Goal: Information Seeking & Learning: Check status

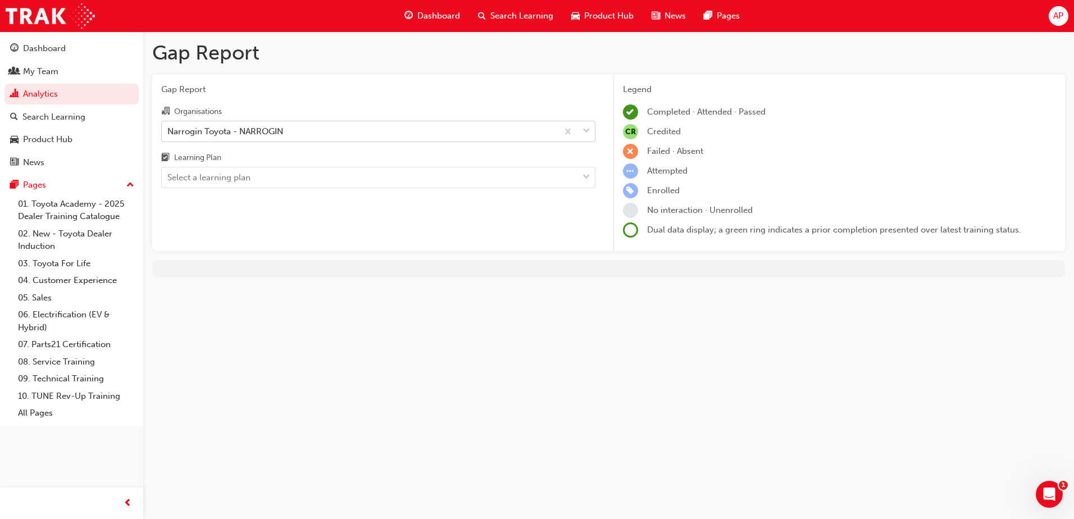
click at [297, 130] on div "Narrogin Toyota - NARROGIN" at bounding box center [360, 131] width 396 height 20
click at [169, 130] on input "Organisations Narrogin Toyota - NARROGIN" at bounding box center [167, 131] width 1 height 10
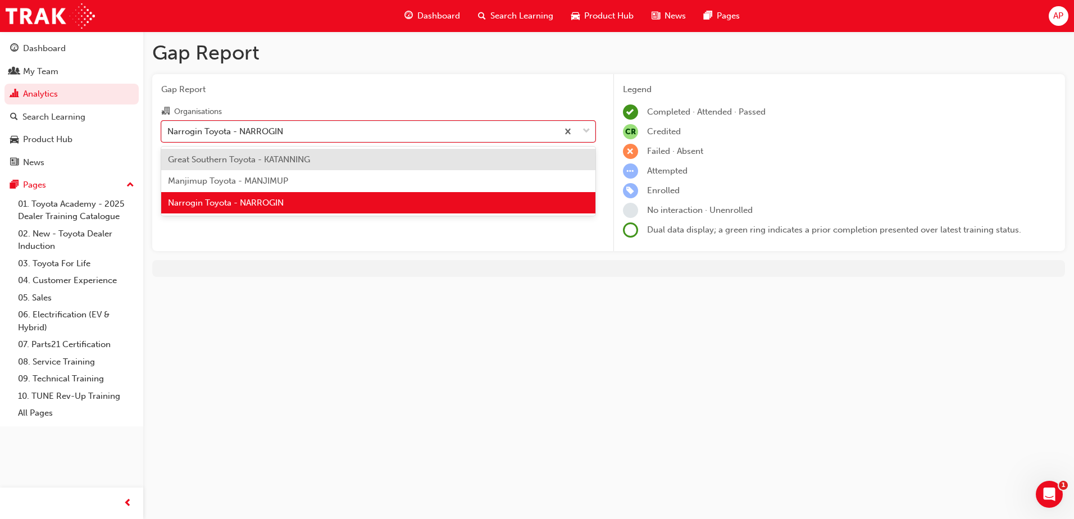
click at [291, 160] on span "Great Southern Toyota - KATANNING" at bounding box center [239, 159] width 142 height 10
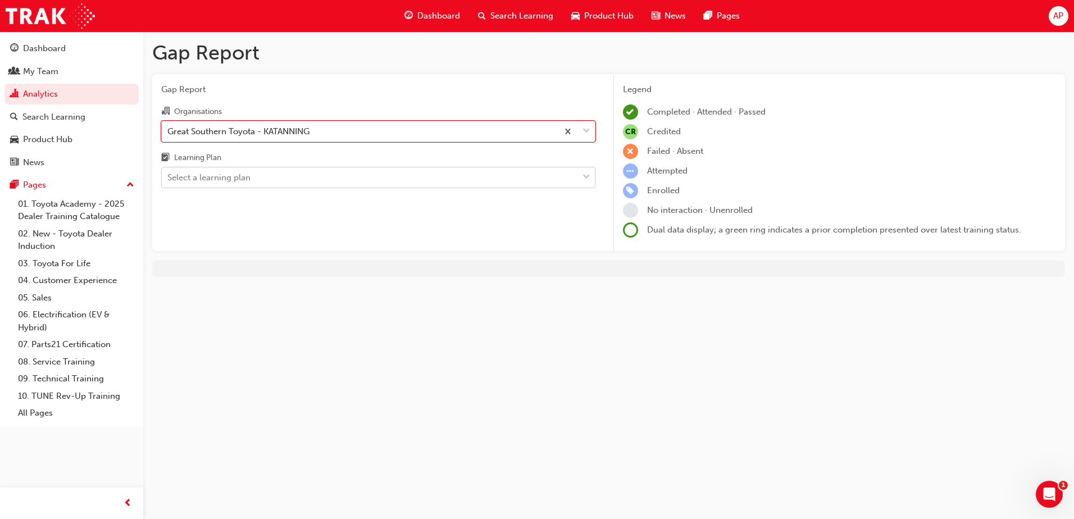
click at [219, 176] on div "Select a learning plan" at bounding box center [208, 177] width 83 height 13
click at [169, 176] on input "Learning Plan Select a learning plan" at bounding box center [167, 177] width 1 height 10
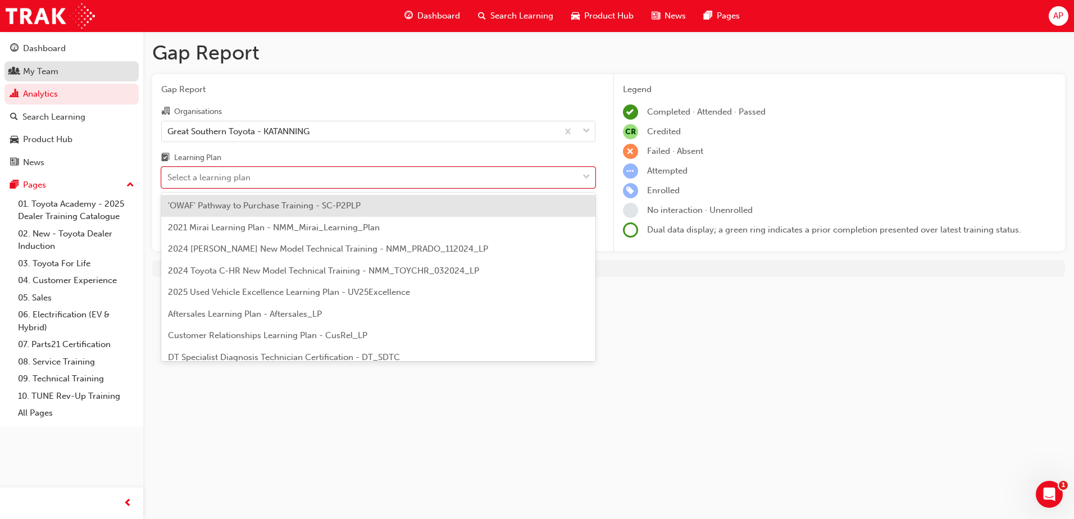
click at [34, 67] on div "My Team" at bounding box center [40, 71] width 35 height 13
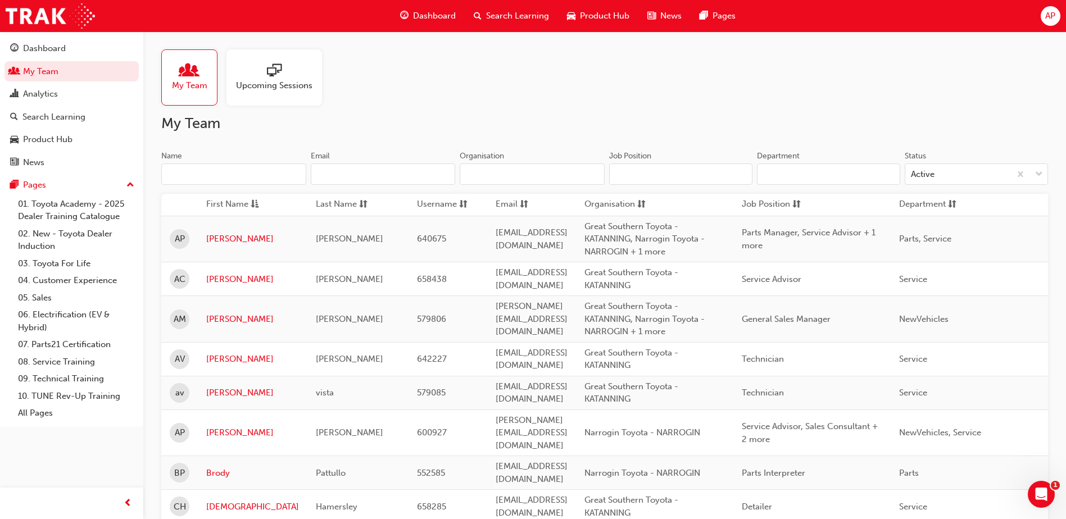
click at [1052, 18] on span "AP" at bounding box center [1050, 16] width 10 height 13
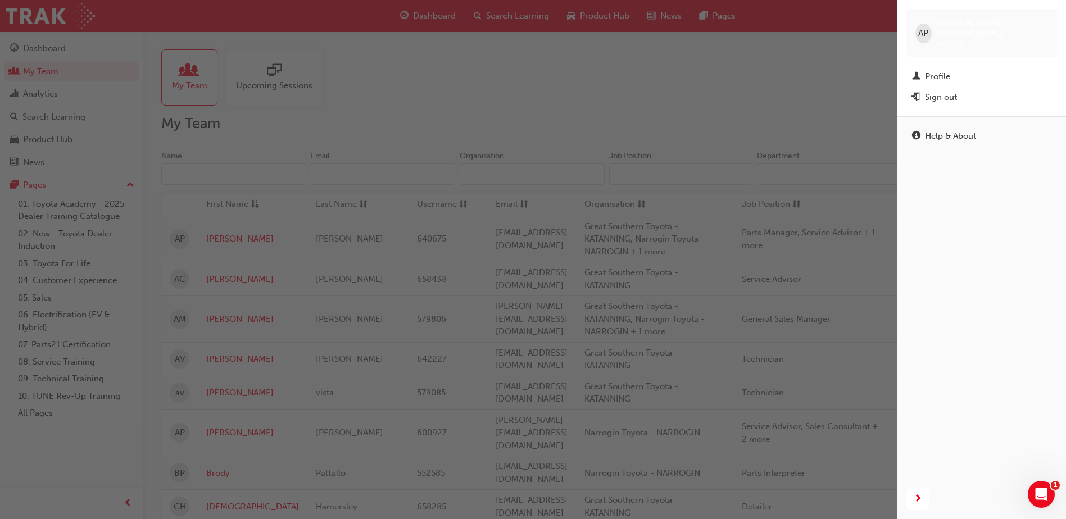
click at [886, 129] on div "button" at bounding box center [448, 259] width 897 height 519
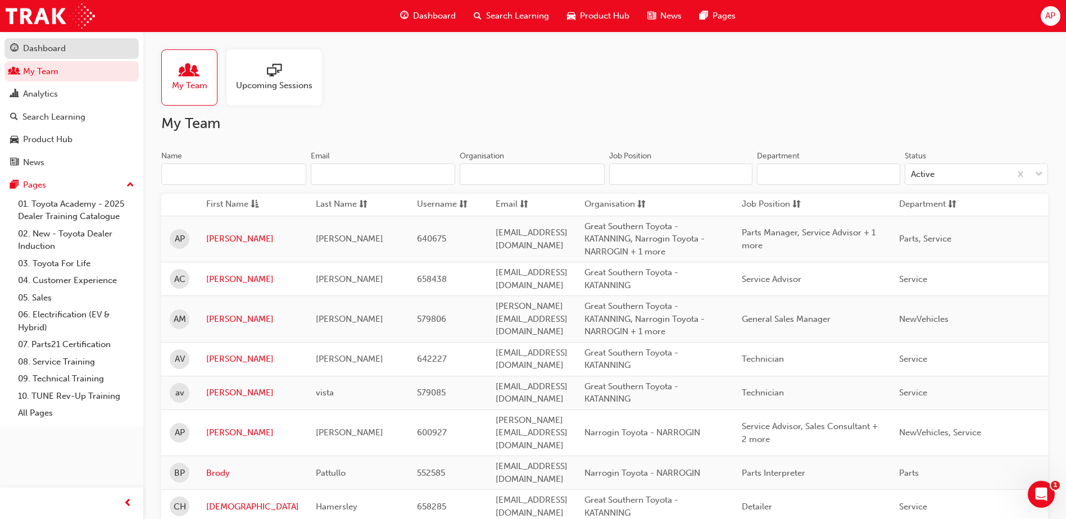
click at [30, 43] on div "Dashboard" at bounding box center [44, 48] width 43 height 13
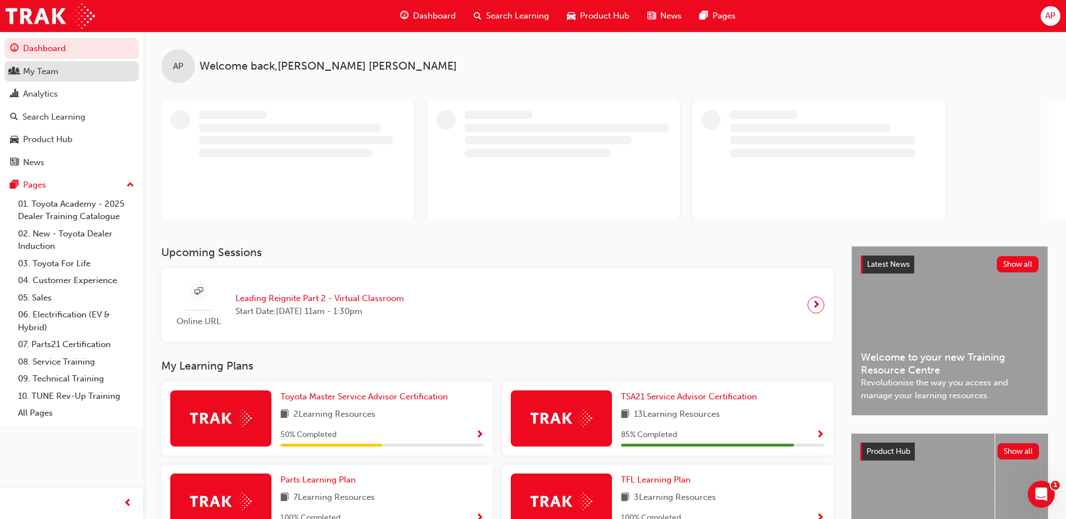
click at [46, 76] on div "My Team" at bounding box center [40, 71] width 35 height 13
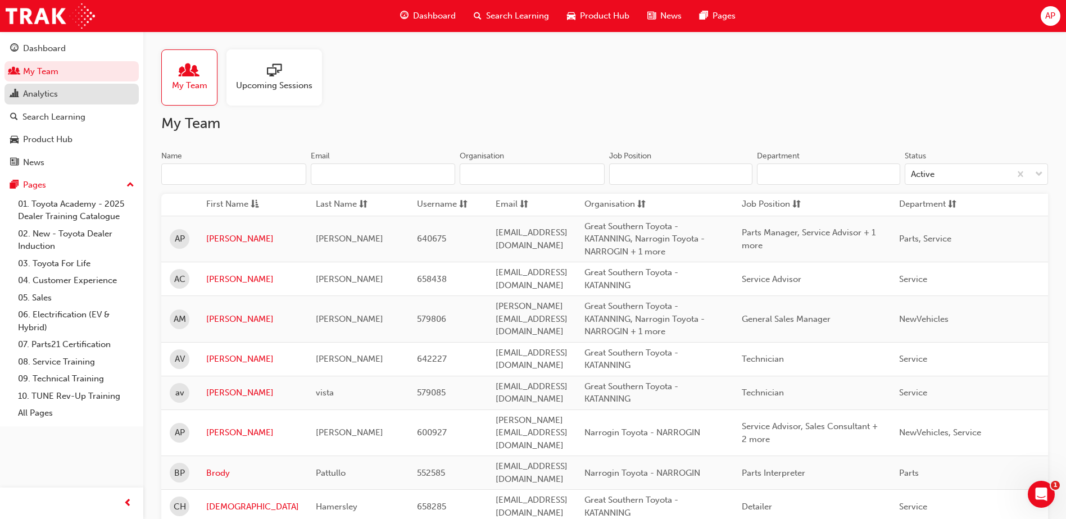
click at [56, 98] on div "Analytics" at bounding box center [40, 94] width 35 height 13
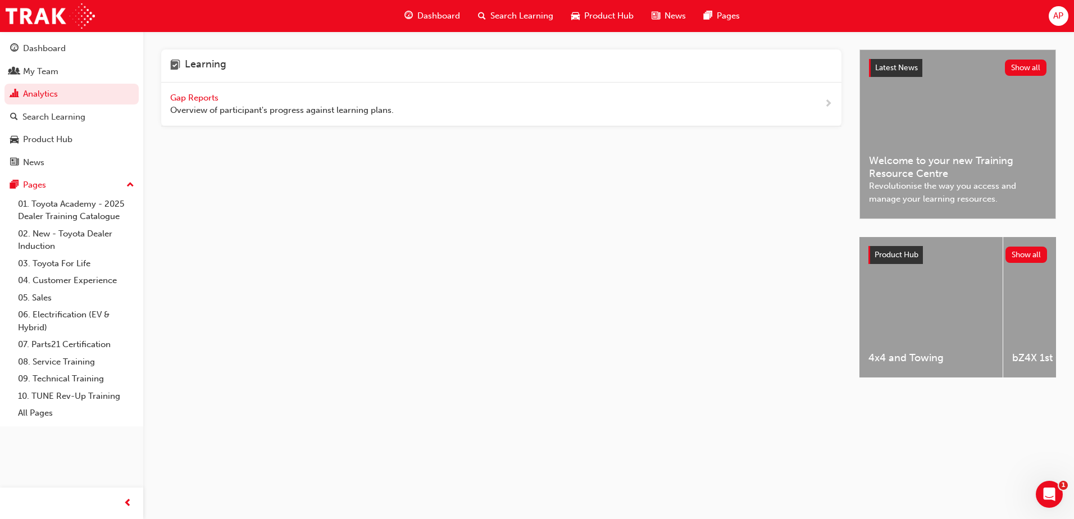
click at [208, 96] on span "Gap Reports" at bounding box center [195, 98] width 51 height 10
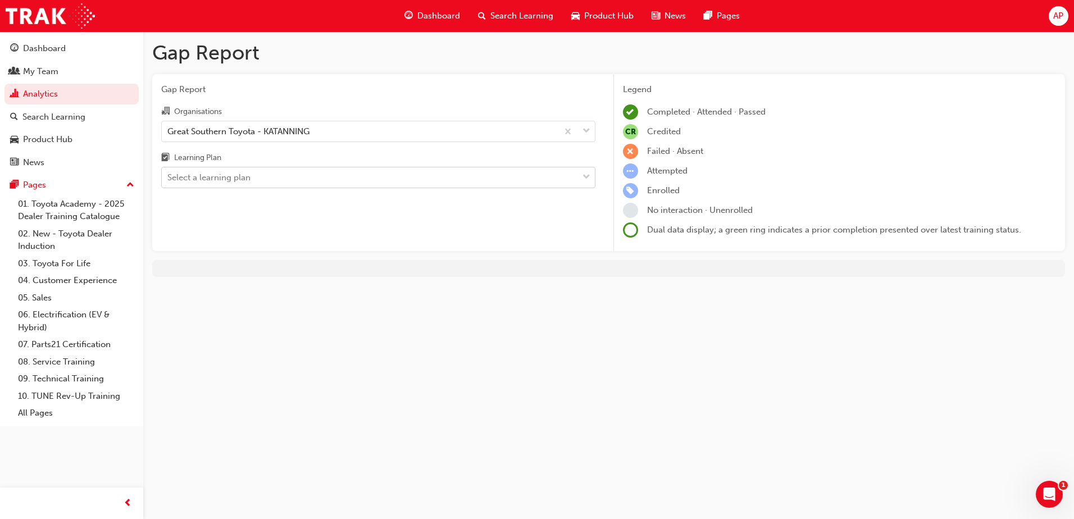
click at [250, 181] on div "Select a learning plan" at bounding box center [208, 177] width 83 height 13
click at [169, 181] on input "Learning Plan Select a learning plan" at bounding box center [167, 177] width 1 height 10
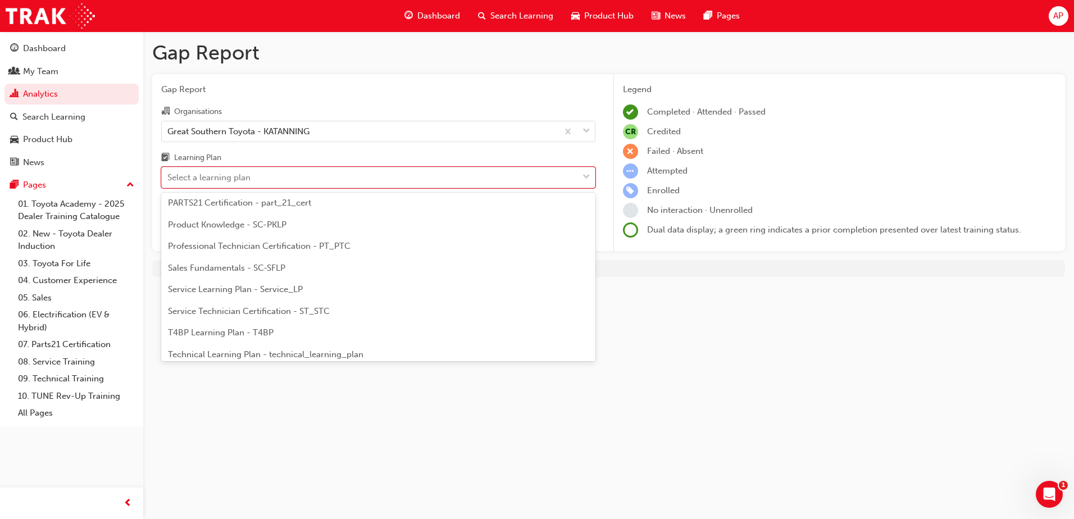
scroll to position [351, 0]
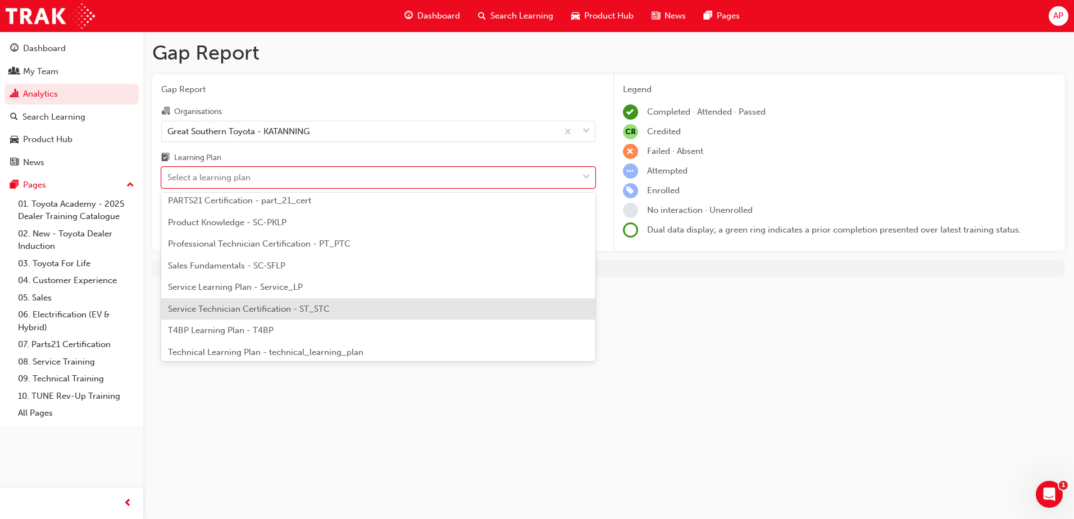
click at [331, 314] on div "Service Technician Certification - ST_STC" at bounding box center [378, 309] width 434 height 22
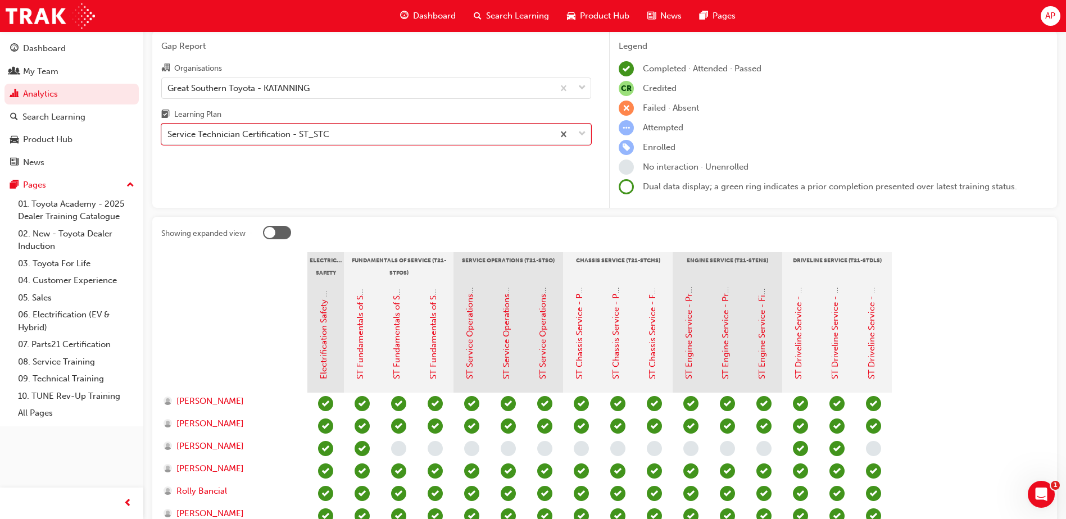
scroll to position [14, 0]
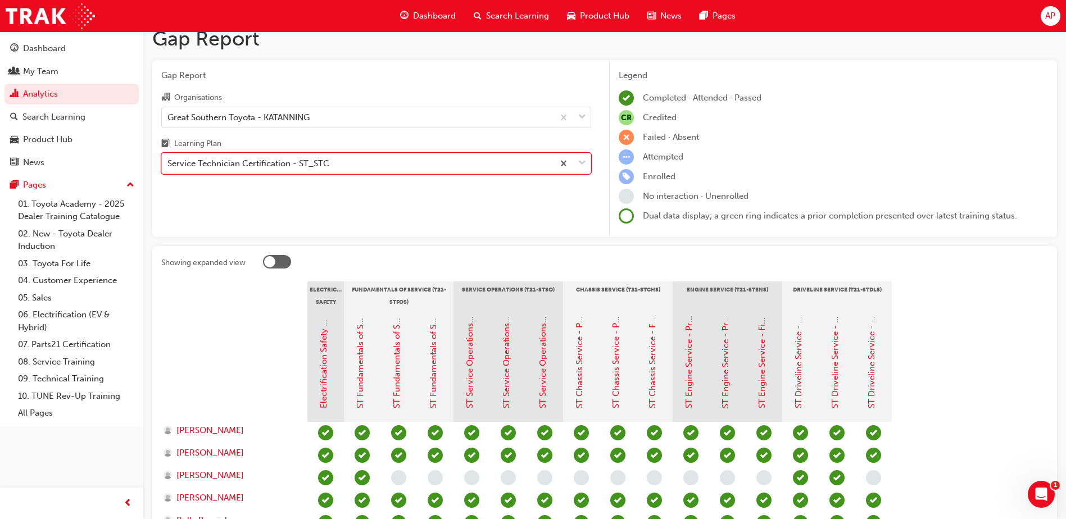
click at [361, 156] on div "Service Technician Certification - ST_STC" at bounding box center [358, 164] width 392 height 20
click at [169, 158] on input "Learning Plan option Service Technician Certification - ST_STC, selected. 0 res…" at bounding box center [167, 163] width 1 height 10
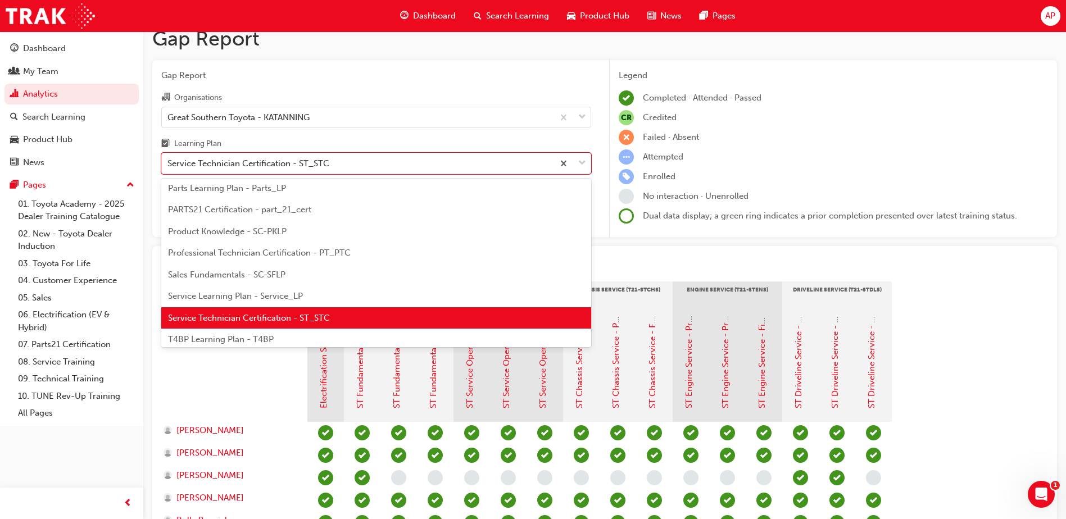
scroll to position [302, 0]
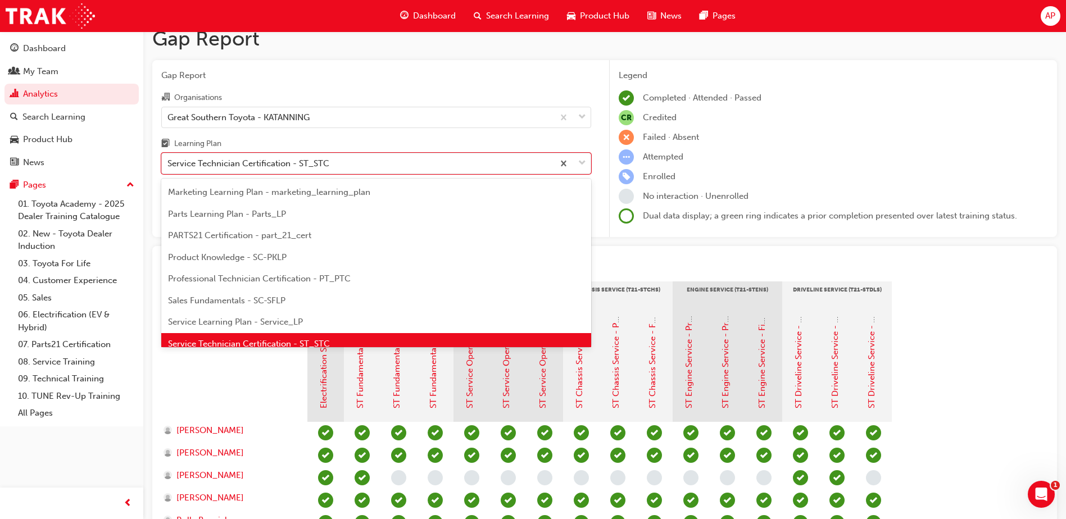
click at [314, 281] on span "Professional Technician Certification - PT_PTC" at bounding box center [259, 279] width 183 height 10
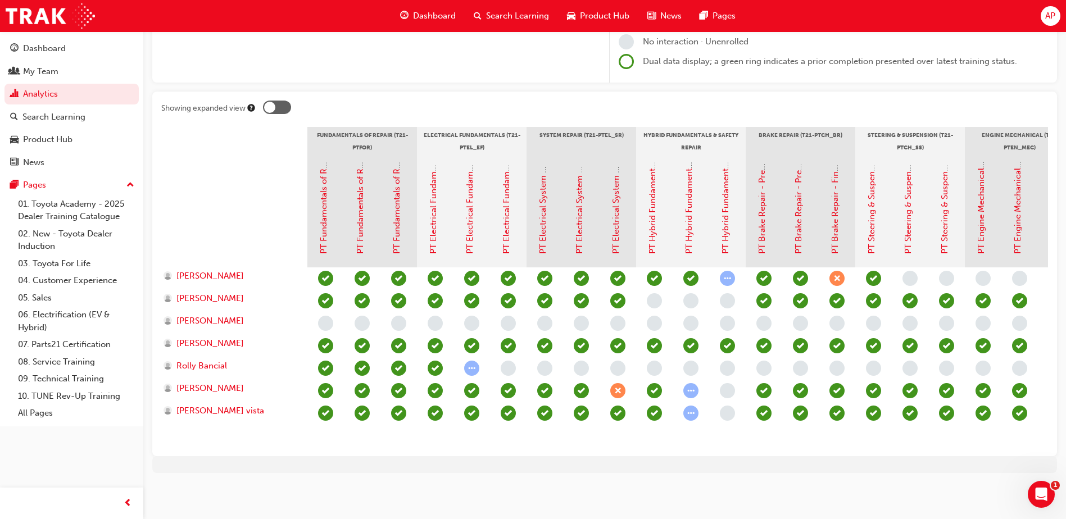
click at [279, 101] on div at bounding box center [277, 107] width 28 height 13
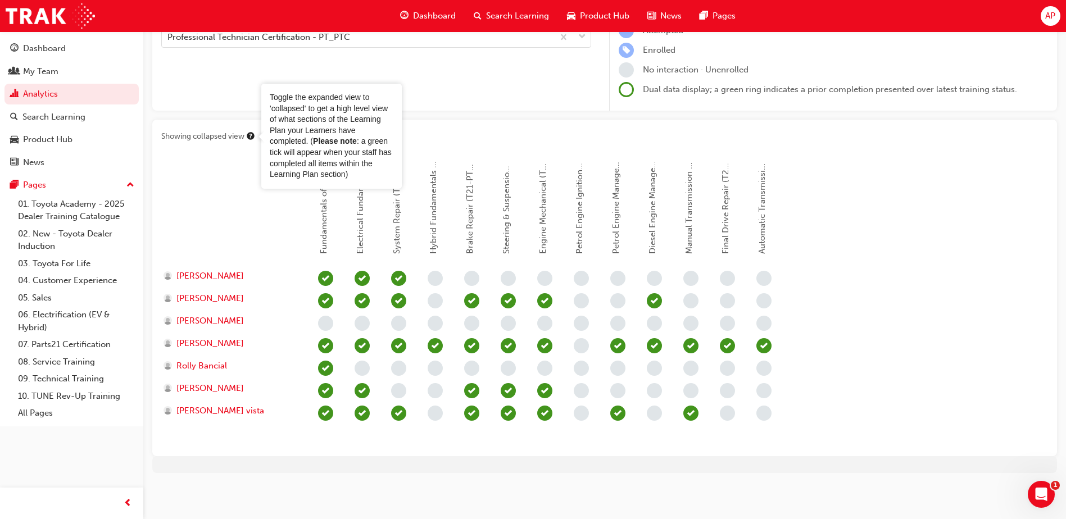
click at [211, 191] on div at bounding box center [234, 211] width 146 height 112
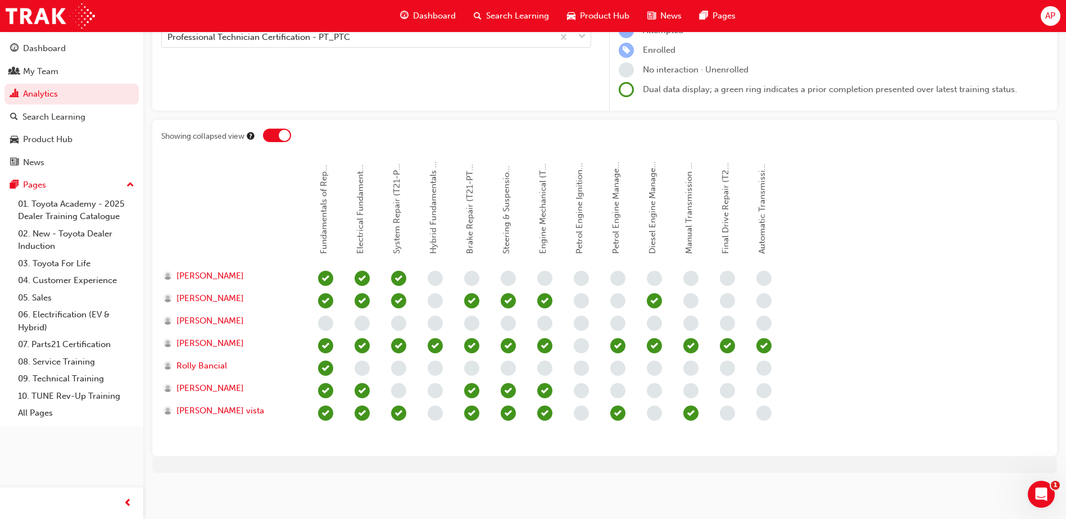
click at [266, 136] on div at bounding box center [277, 135] width 28 height 13
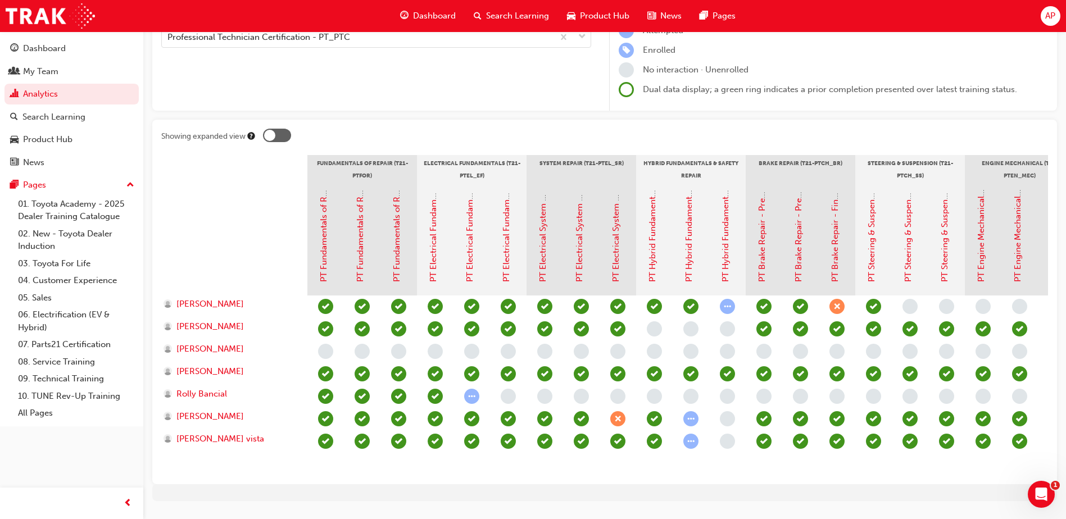
click at [284, 135] on div at bounding box center [277, 135] width 28 height 13
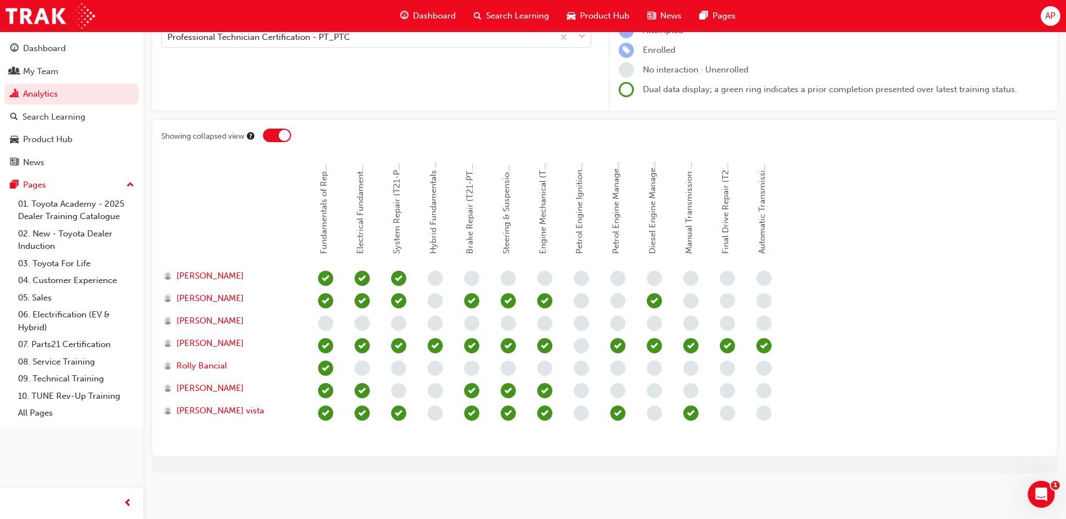
click at [267, 139] on div at bounding box center [277, 135] width 28 height 13
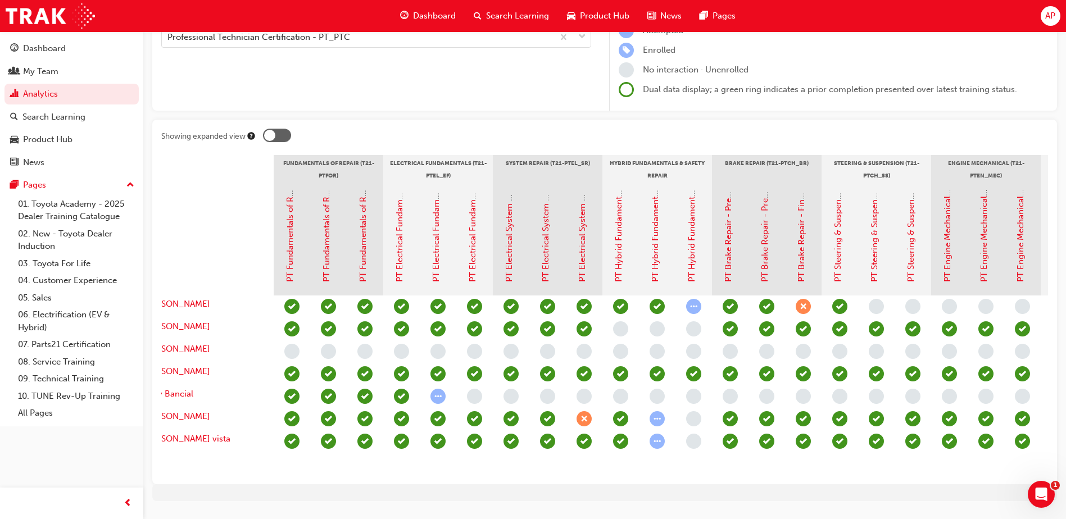
scroll to position [0, 0]
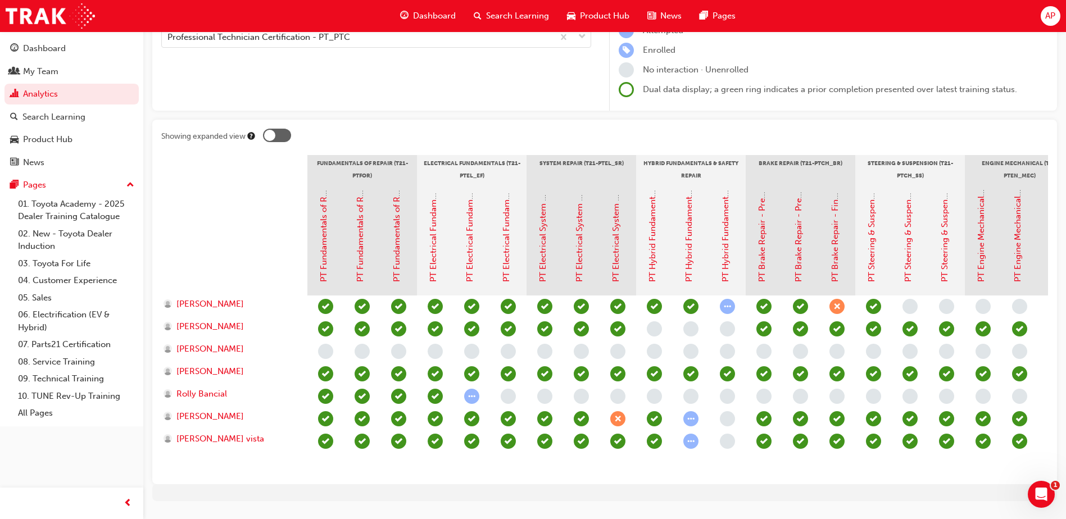
click at [289, 134] on div at bounding box center [277, 135] width 28 height 13
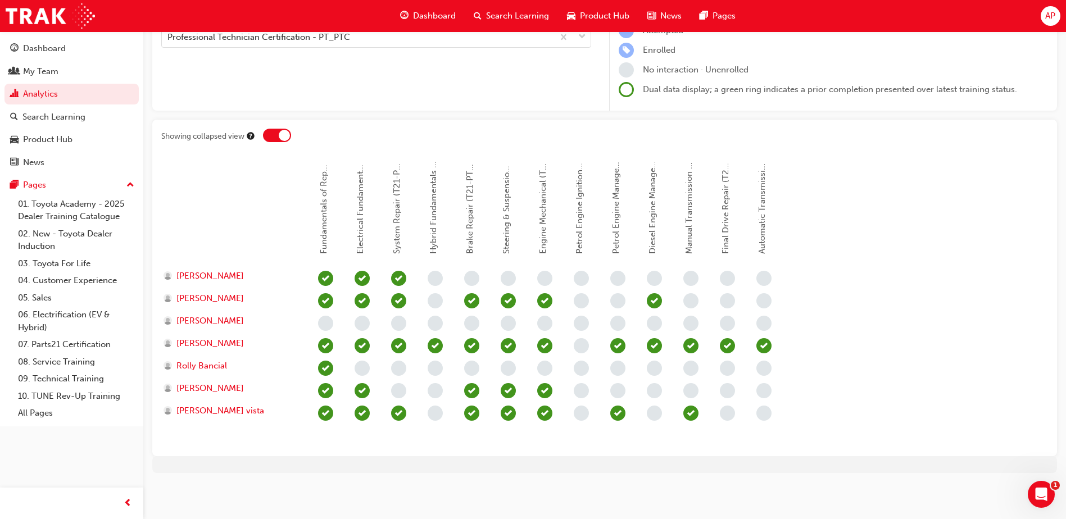
click at [475, 281] on span "learningRecordVerb_NONE-icon" at bounding box center [471, 278] width 15 height 15
click at [467, 220] on span "Brake Repair (T21-PTCH_BR)" at bounding box center [470, 196] width 10 height 115
click at [274, 138] on div at bounding box center [277, 135] width 28 height 13
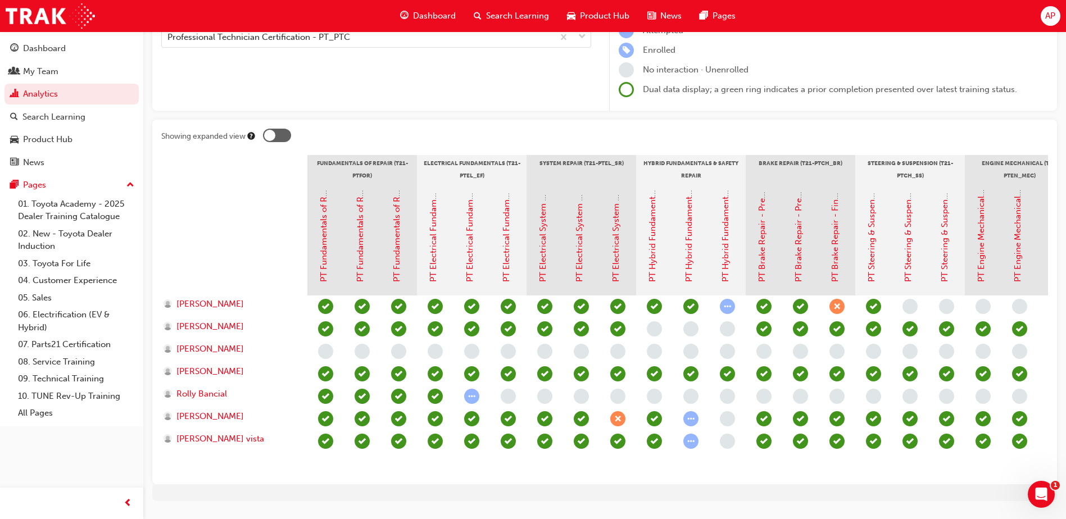
click at [1020, 126] on div "Showing expanded view Fundamentals of Repair (T21-PTFOR) Electrical Fundamental…" at bounding box center [604, 302] width 904 height 365
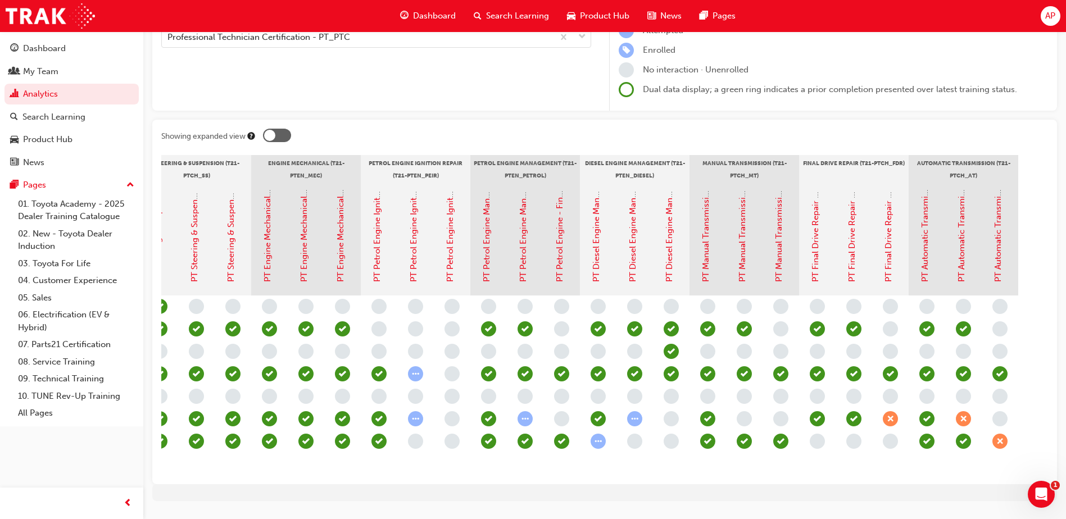
scroll to position [0, 720]
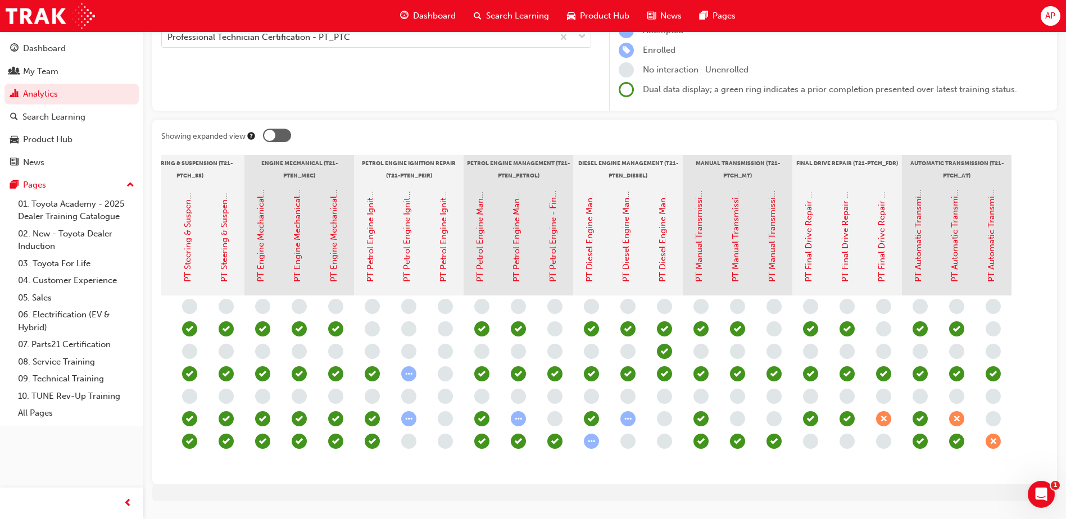
click at [329, 484] on div "Showing expanded view Fundamentals of Repair (T21-PTFOR) Electrical Fundamental…" at bounding box center [604, 302] width 904 height 365
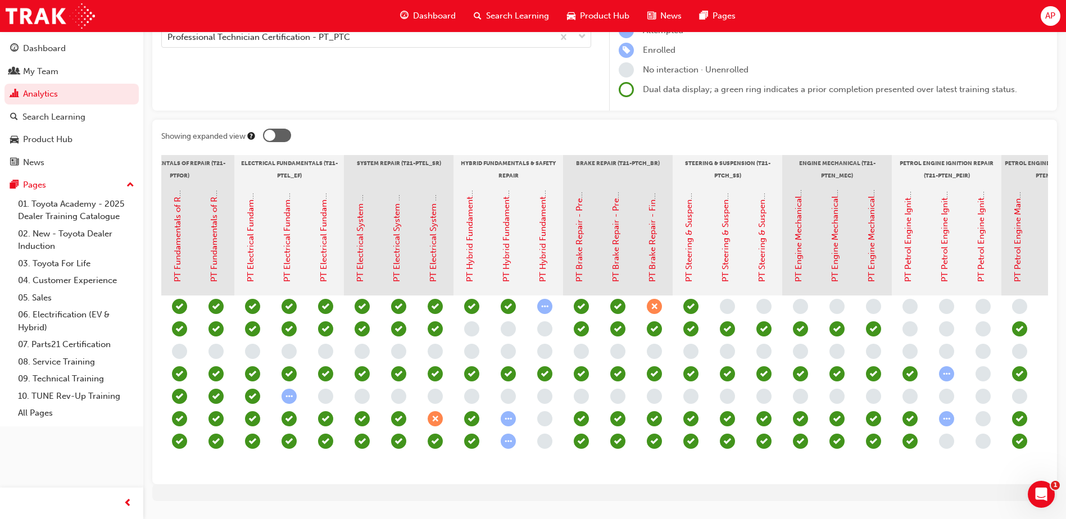
scroll to position [0, 0]
